Goal: Task Accomplishment & Management: Manage account settings

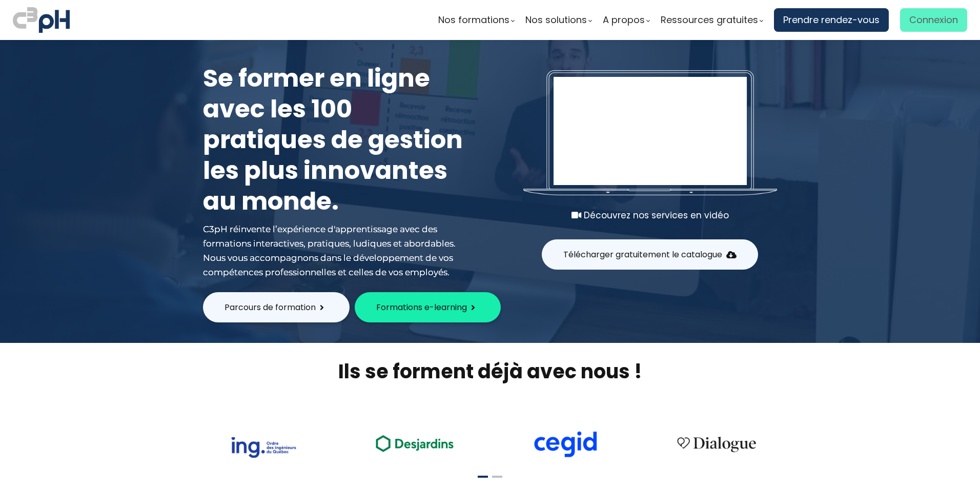
click at [912, 25] on span "Connexion" at bounding box center [934, 19] width 49 height 15
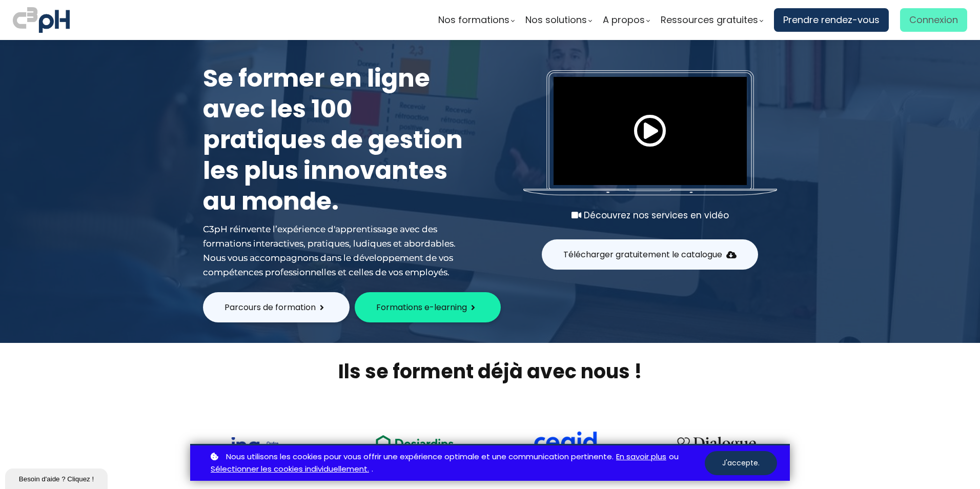
click at [935, 24] on span "Connexion" at bounding box center [934, 19] width 49 height 15
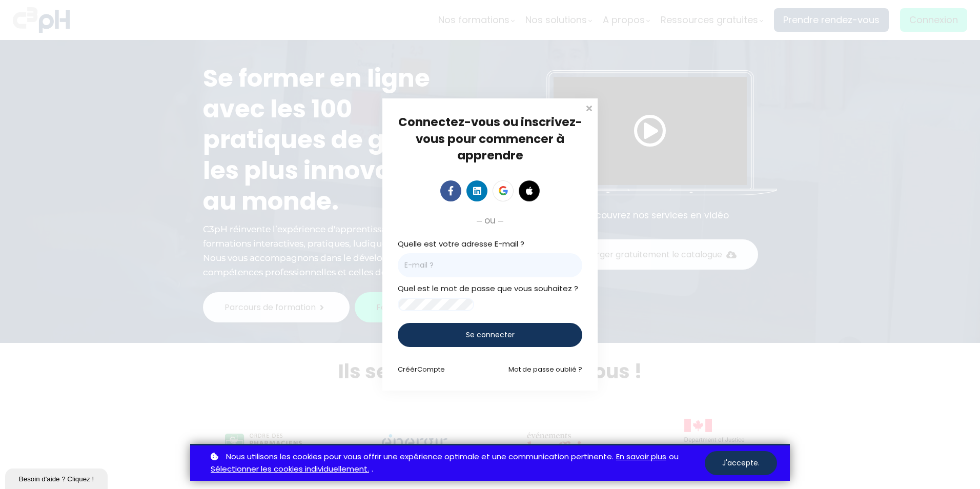
click at [496, 265] on input "email" at bounding box center [490, 265] width 185 height 24
click at [493, 340] on span "Se connecter" at bounding box center [490, 335] width 49 height 11
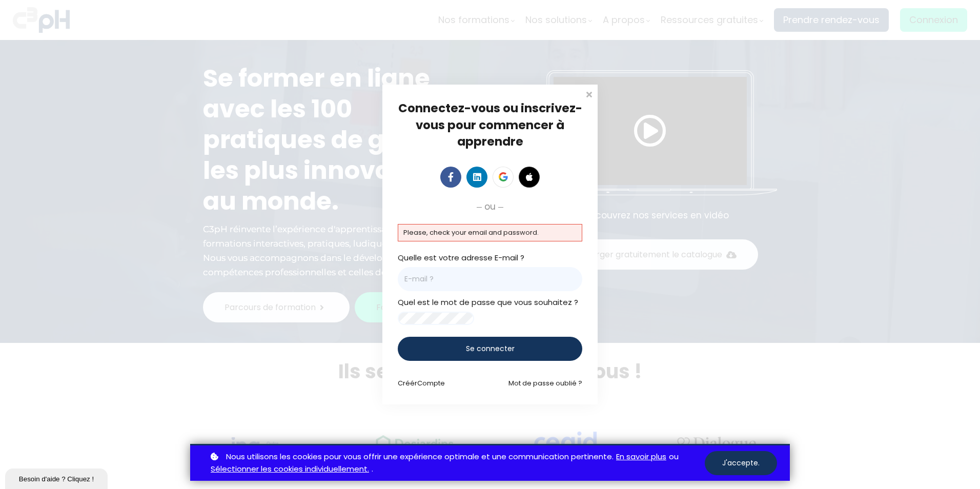
click at [482, 268] on input "email" at bounding box center [490, 279] width 185 height 24
paste input "Amirreza.Kalani@et.eurofinsca.com"
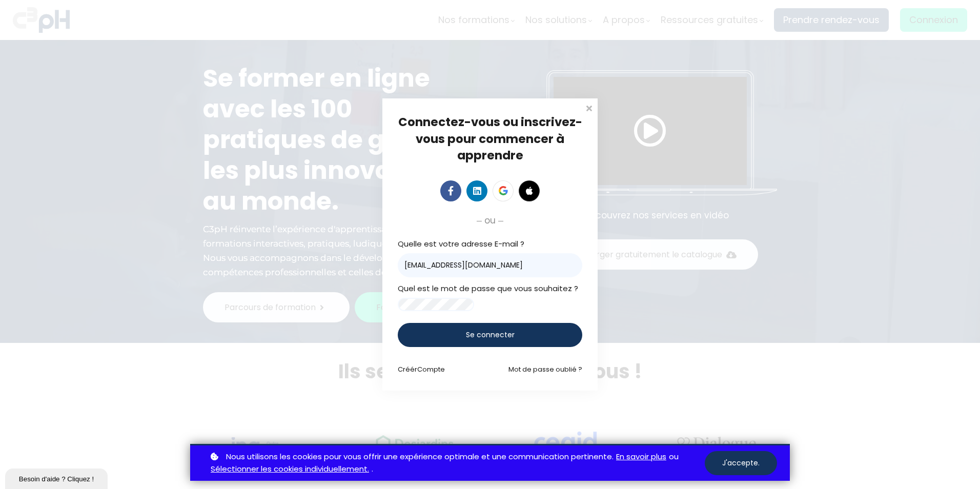
type input "Amirreza.Kalani@et.eurofinsca.com"
click at [404, 347] on div "Se connecter" at bounding box center [490, 335] width 185 height 24
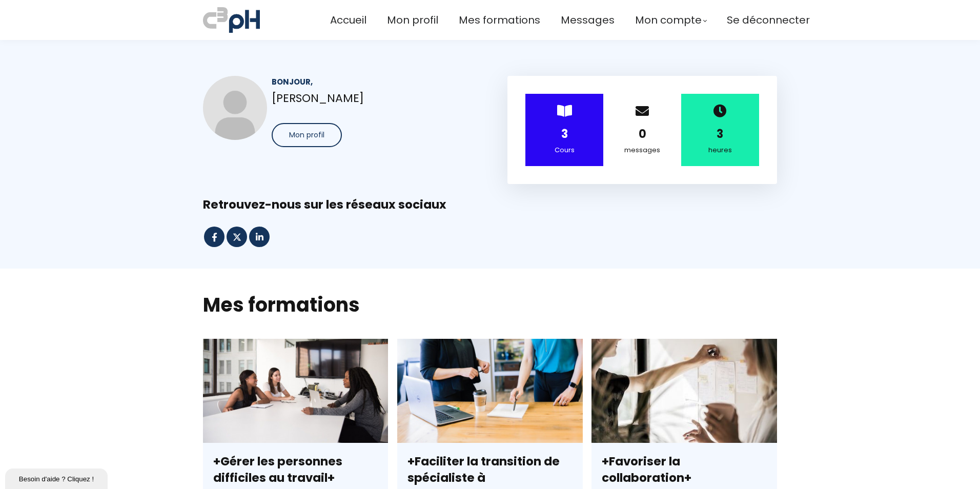
click at [703, 200] on div "Retrouvez-nous sur les réseaux sociaux" at bounding box center [490, 205] width 574 height 16
drag, startPoint x: 800, startPoint y: 178, endPoint x: 594, endPoint y: 143, distance: 208.7
click at [798, 180] on section "Bonjour, [PERSON_NAME] Mon profil > 3 Cours 0 messages 3 heures" at bounding box center [490, 154] width 980 height 229
click at [643, 123] on div "0 messages" at bounding box center [642, 130] width 78 height 72
click at [727, 113] on div "3 heures" at bounding box center [720, 130] width 78 height 72
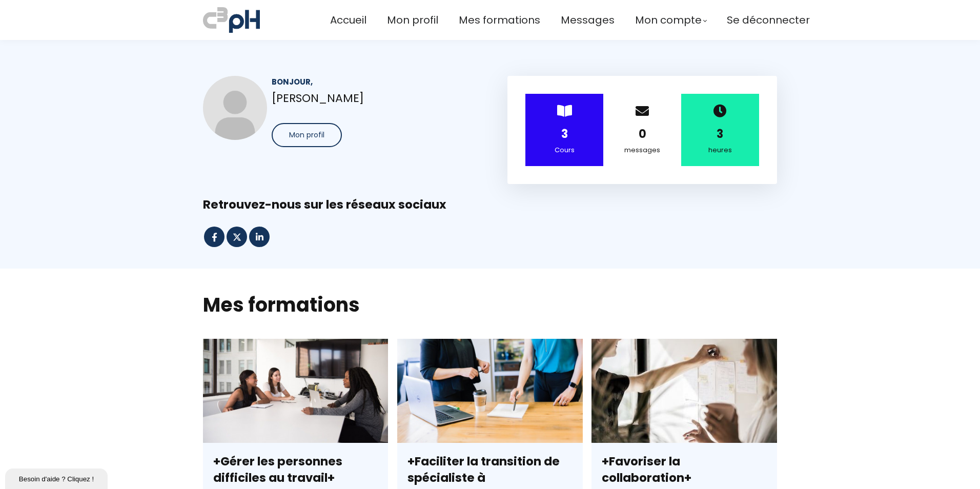
click at [546, 103] on div "> 3 Cours" at bounding box center [565, 130] width 78 height 72
click at [556, 120] on div "> 3 Cours" at bounding box center [565, 130] width 78 height 72
click at [472, 21] on span "Mes formations" at bounding box center [500, 20] width 82 height 17
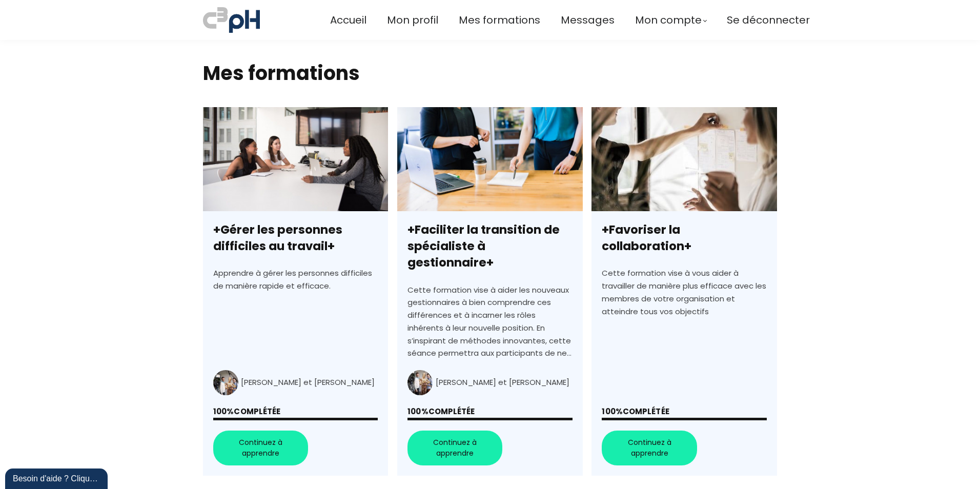
scroll to position [256, 0]
